Goal: Navigation & Orientation: Understand site structure

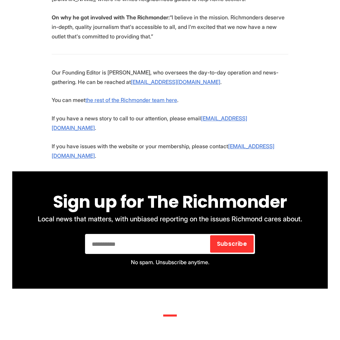
scroll to position [1621, 0]
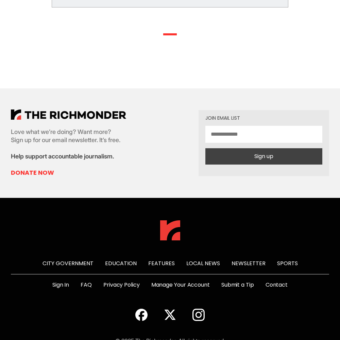
scroll to position [350, 0]
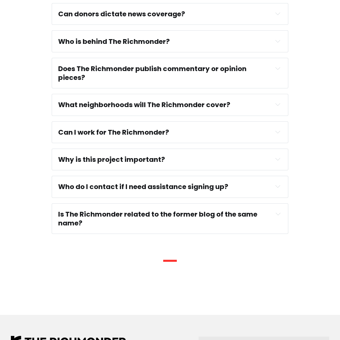
scroll to position [586, 0]
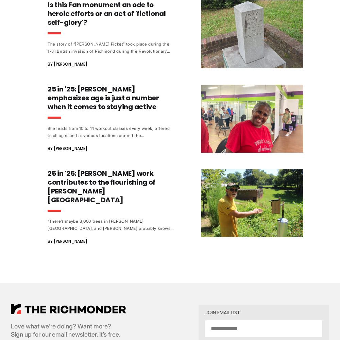
scroll to position [885, 0]
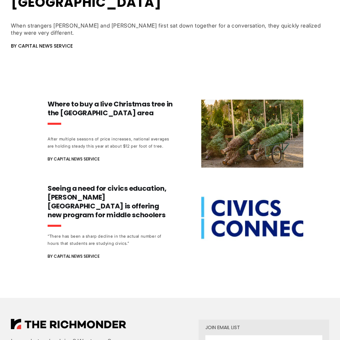
scroll to position [560, 0]
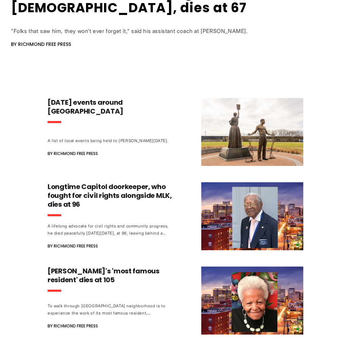
scroll to position [643, 0]
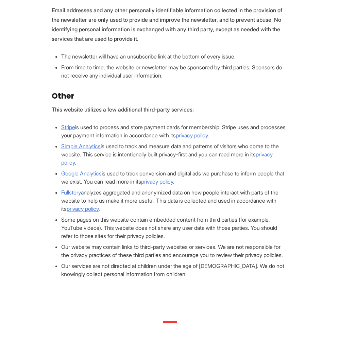
scroll to position [647, 0]
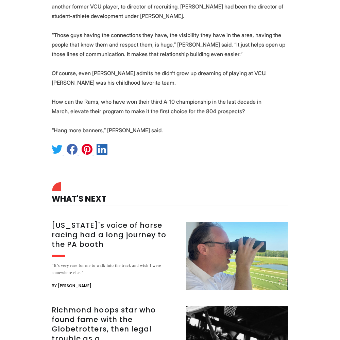
scroll to position [1359, 0]
